Goal: Task Accomplishment & Management: Manage account settings

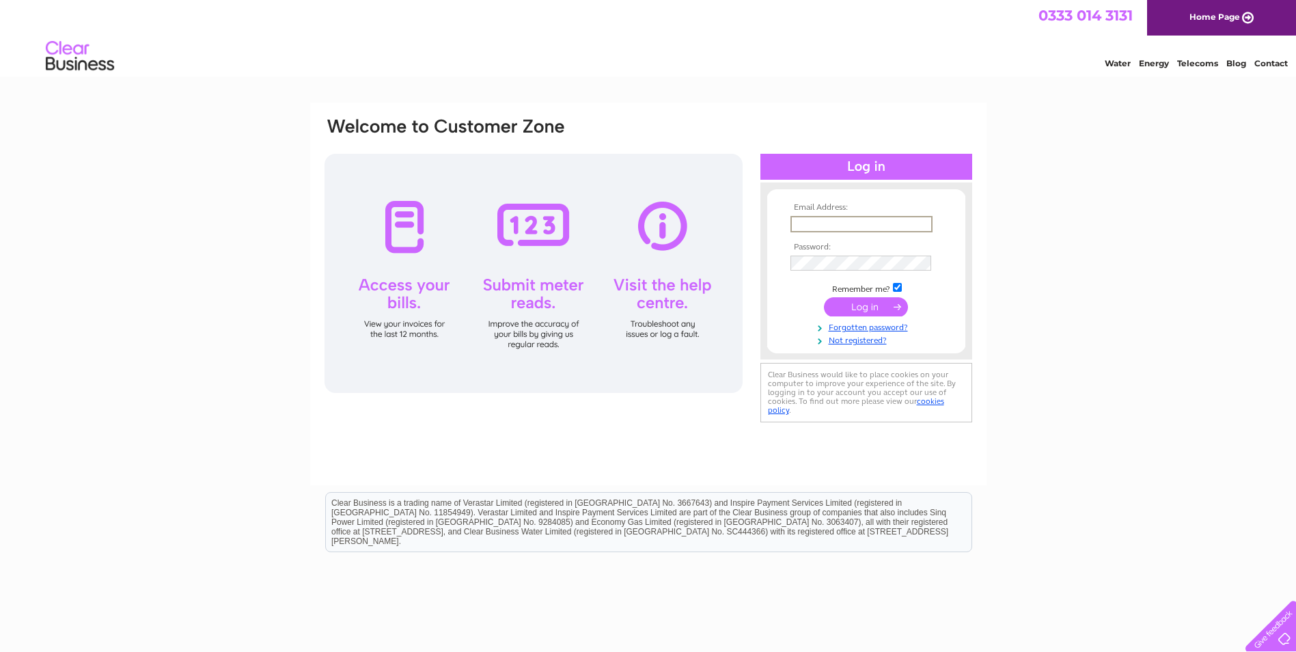
paste input "[EMAIL_ADDRESS][DOMAIN_NAME]"
type input "accounts@charleswhite.co.uk"
click at [881, 305] on input "submit" at bounding box center [866, 306] width 84 height 19
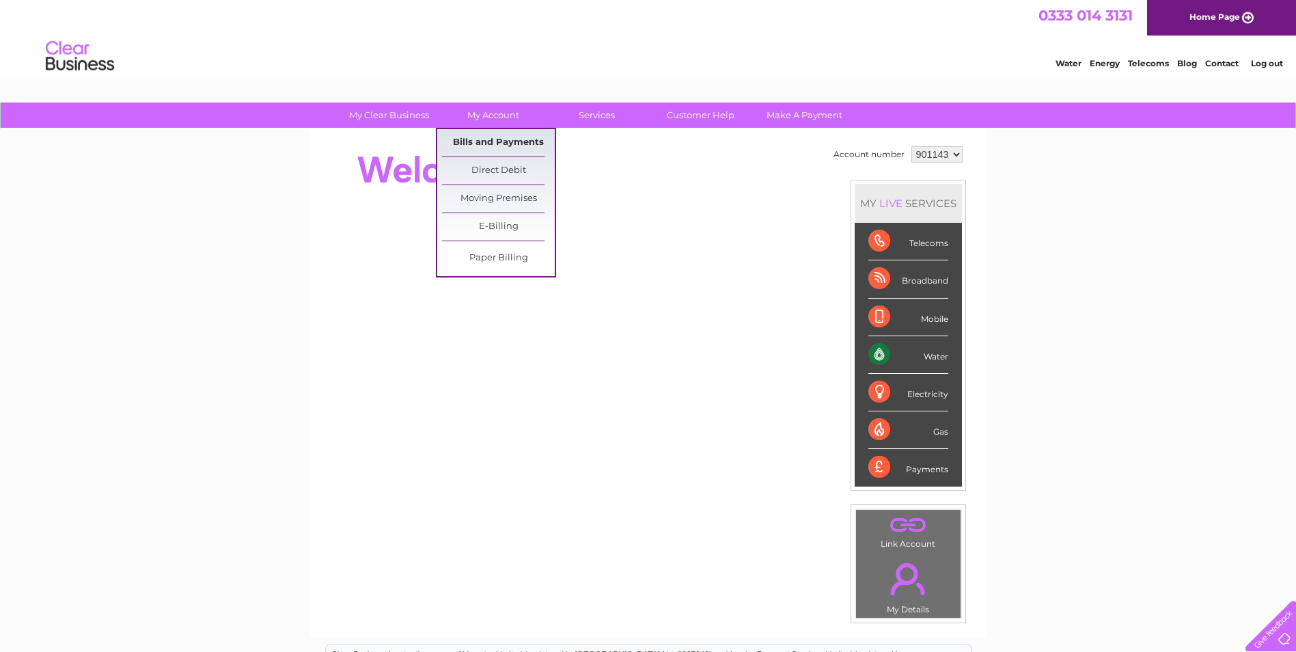
click at [498, 137] on link "Bills and Payments" at bounding box center [498, 142] width 113 height 27
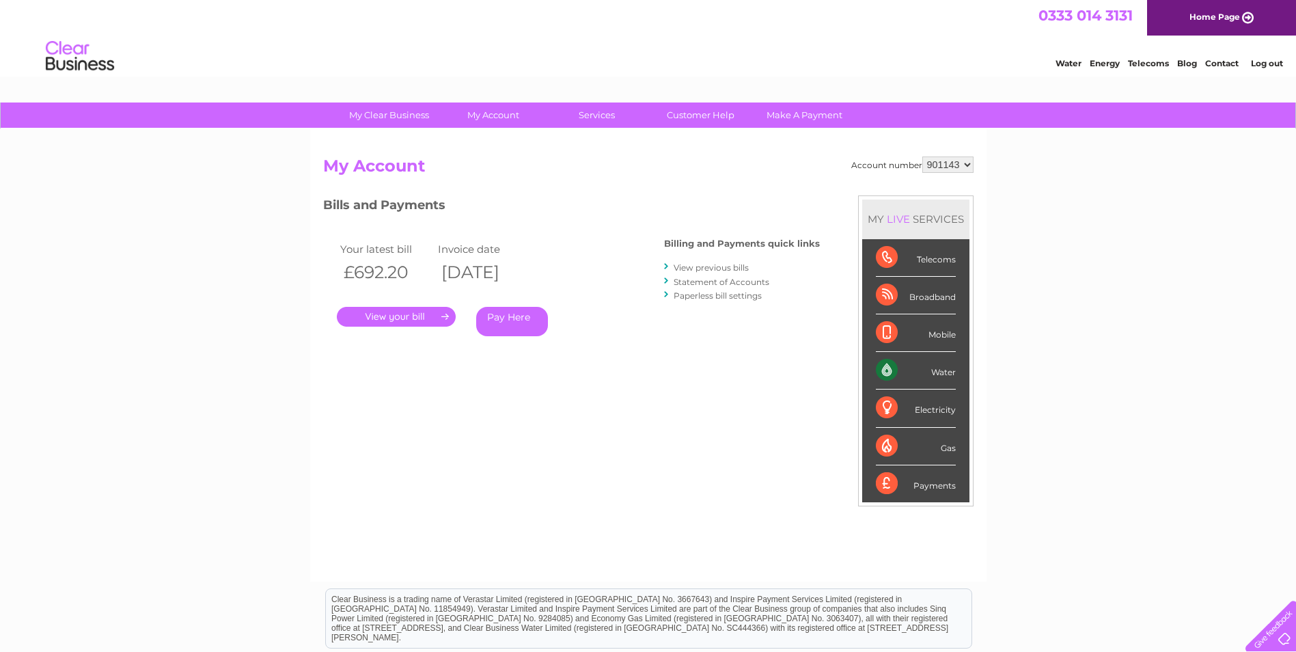
click at [432, 319] on link "." at bounding box center [396, 317] width 119 height 20
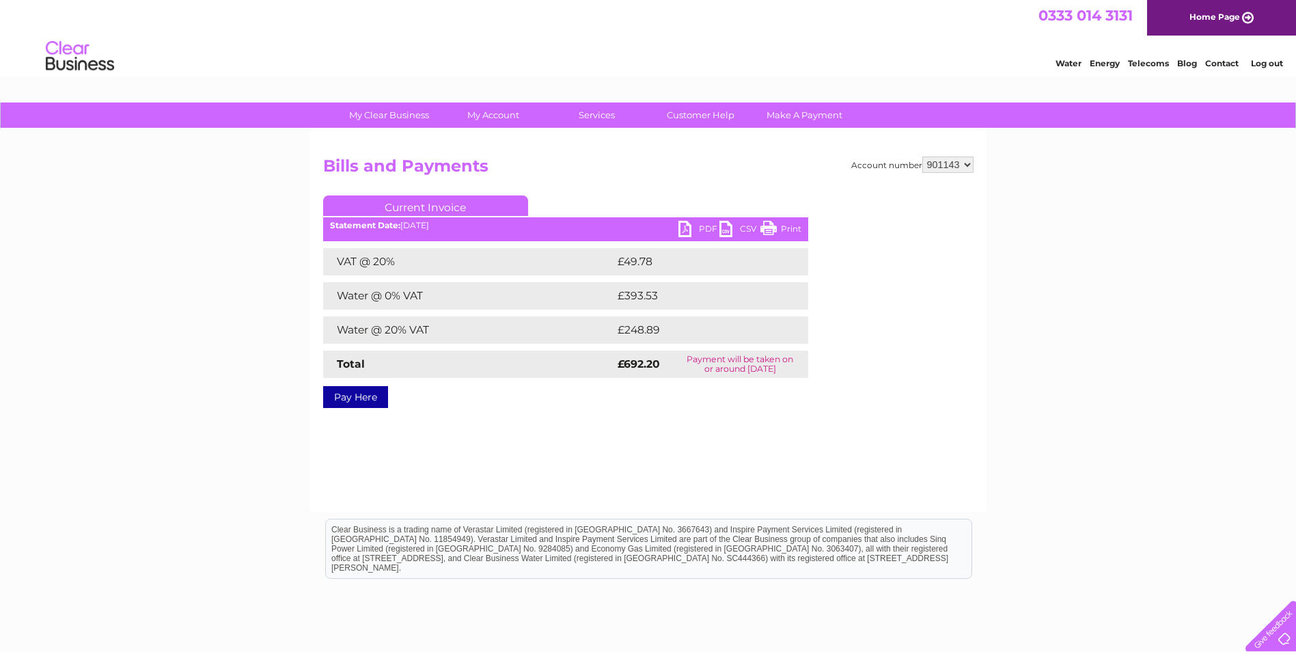
click at [684, 228] on link "PDF" at bounding box center [698, 231] width 41 height 20
